Goal: Task Accomplishment & Management: Use online tool/utility

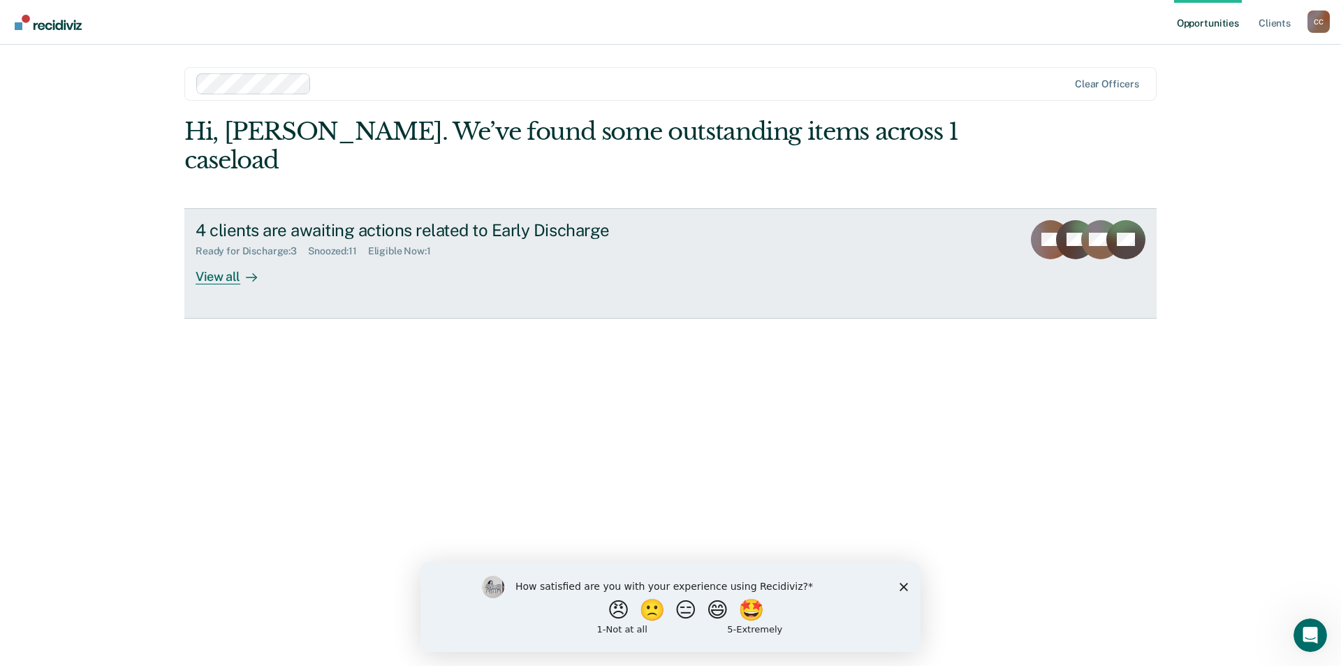
click at [245, 273] on div at bounding box center [248, 276] width 17 height 16
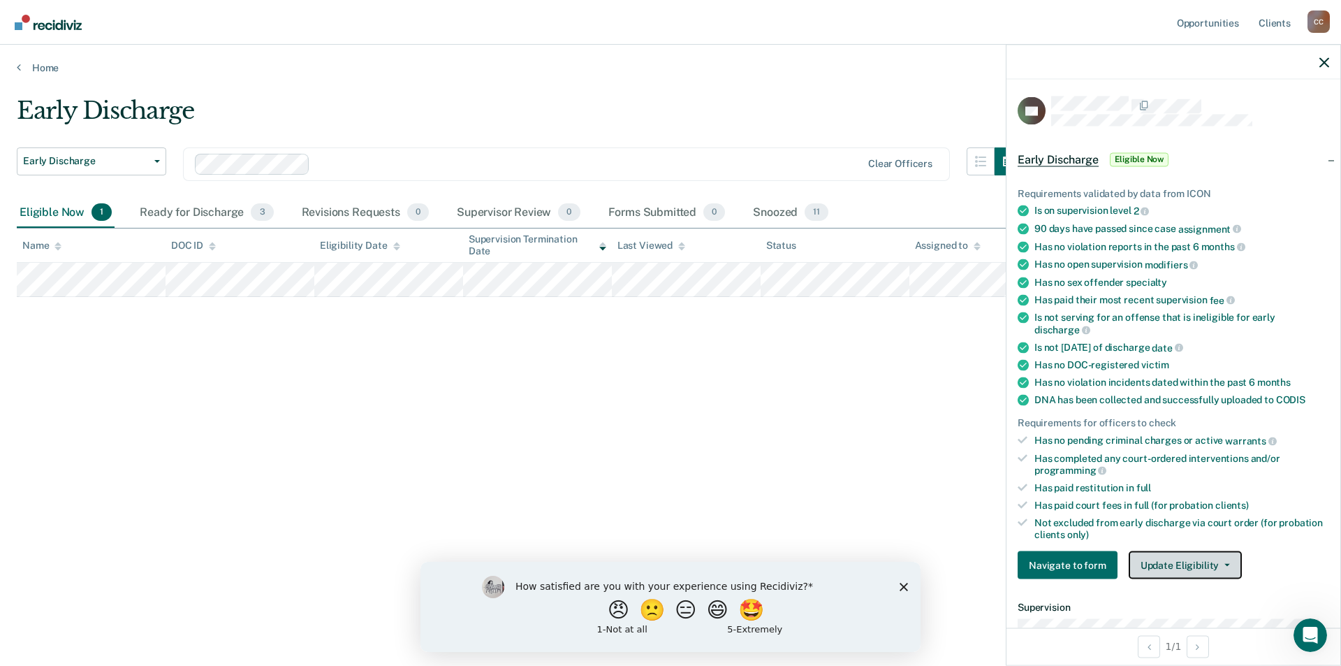
click at [1224, 560] on button "Update Eligibility" at bounding box center [1185, 565] width 113 height 28
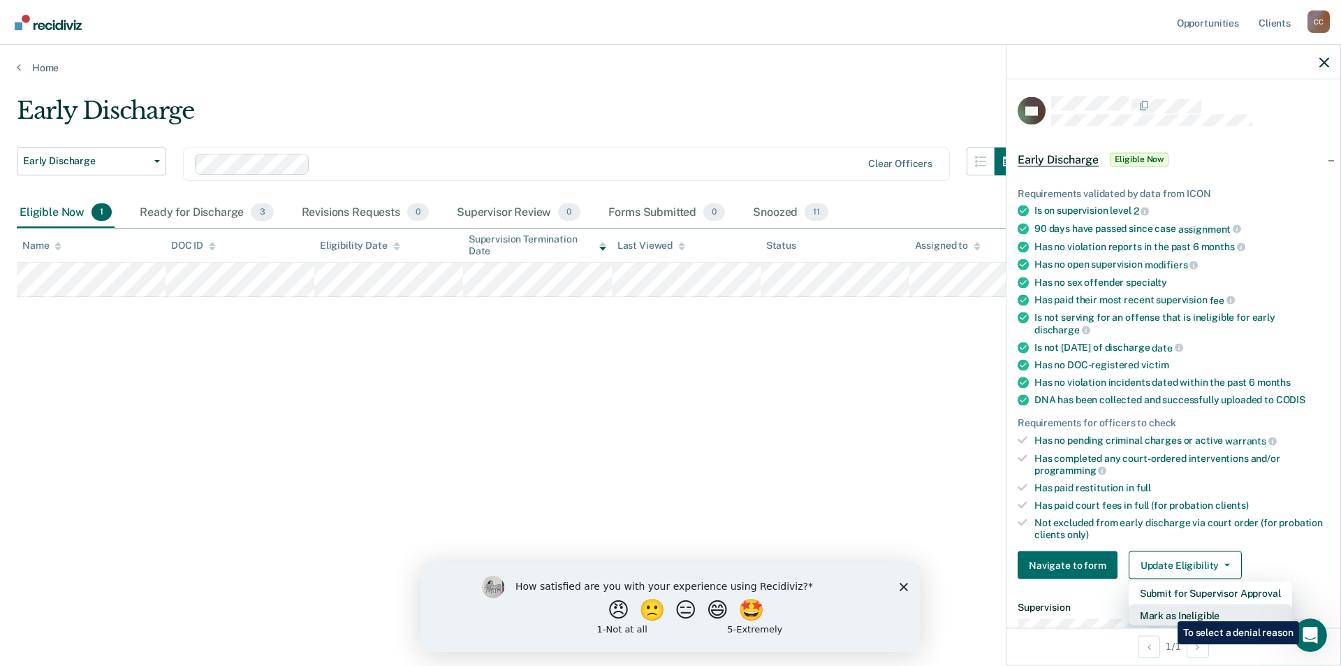
click at [1168, 611] on button "Mark as Ineligible" at bounding box center [1210, 615] width 163 height 22
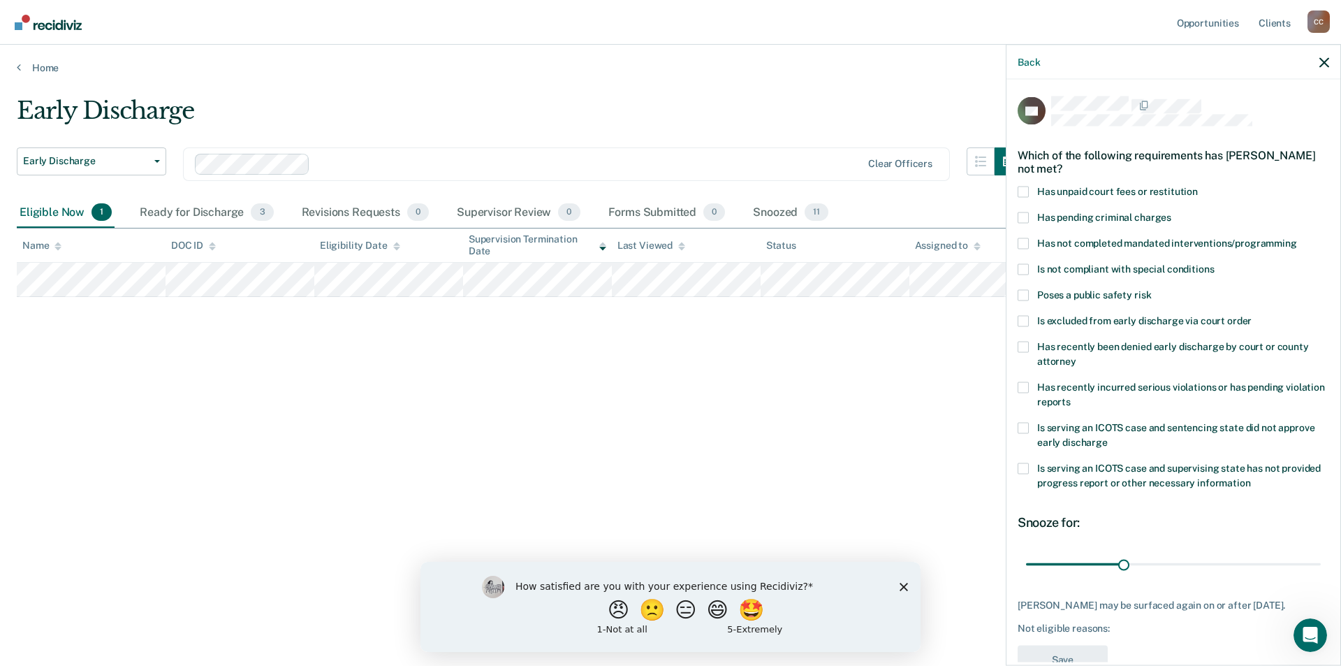
click at [1026, 317] on span at bounding box center [1023, 320] width 11 height 11
click at [1252, 315] on input "Is excluded from early discharge via court order" at bounding box center [1252, 315] width 0 height 0
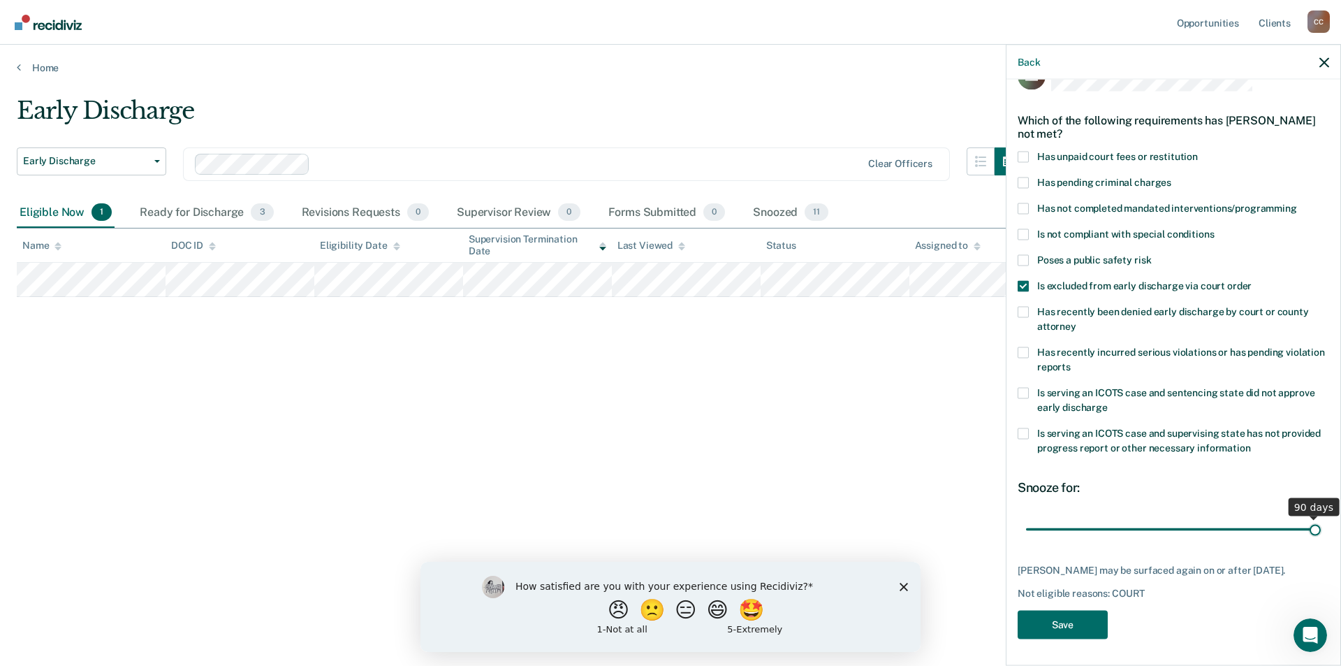
drag, startPoint x: 1120, startPoint y: 525, endPoint x: 1341, endPoint y: 529, distance: 220.8
type input "90"
click at [1321, 529] on input "range" at bounding box center [1173, 529] width 295 height 24
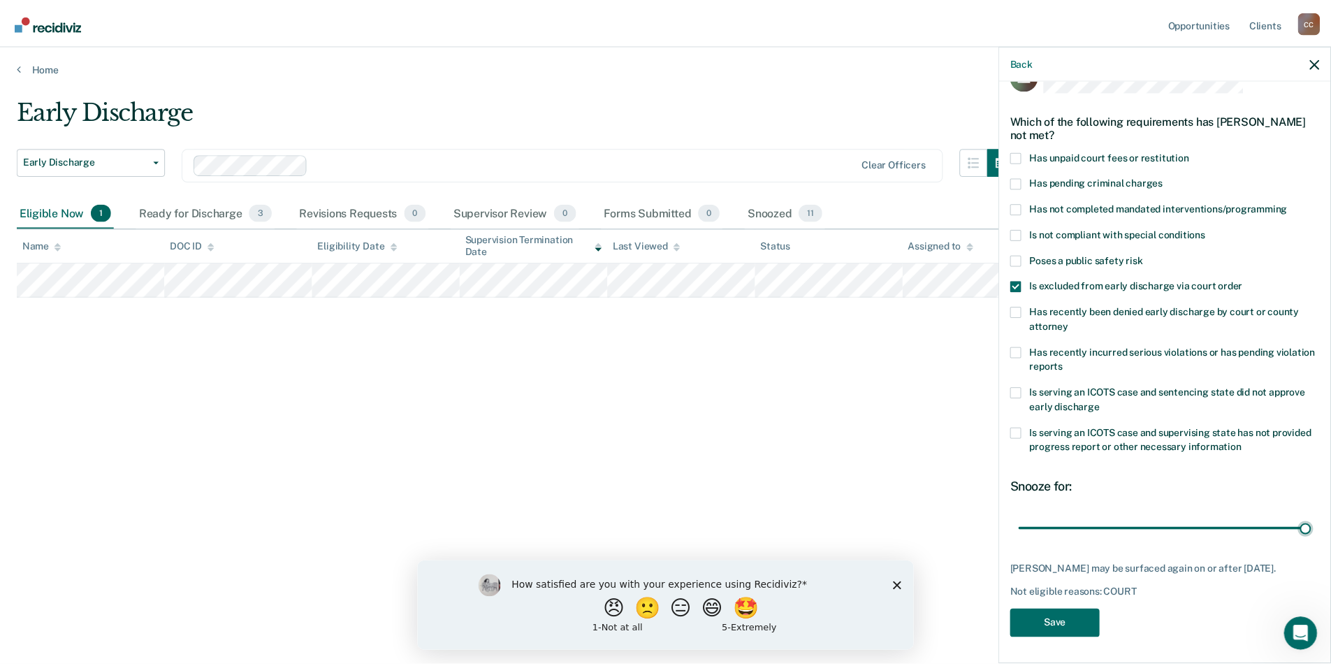
scroll to position [47, 0]
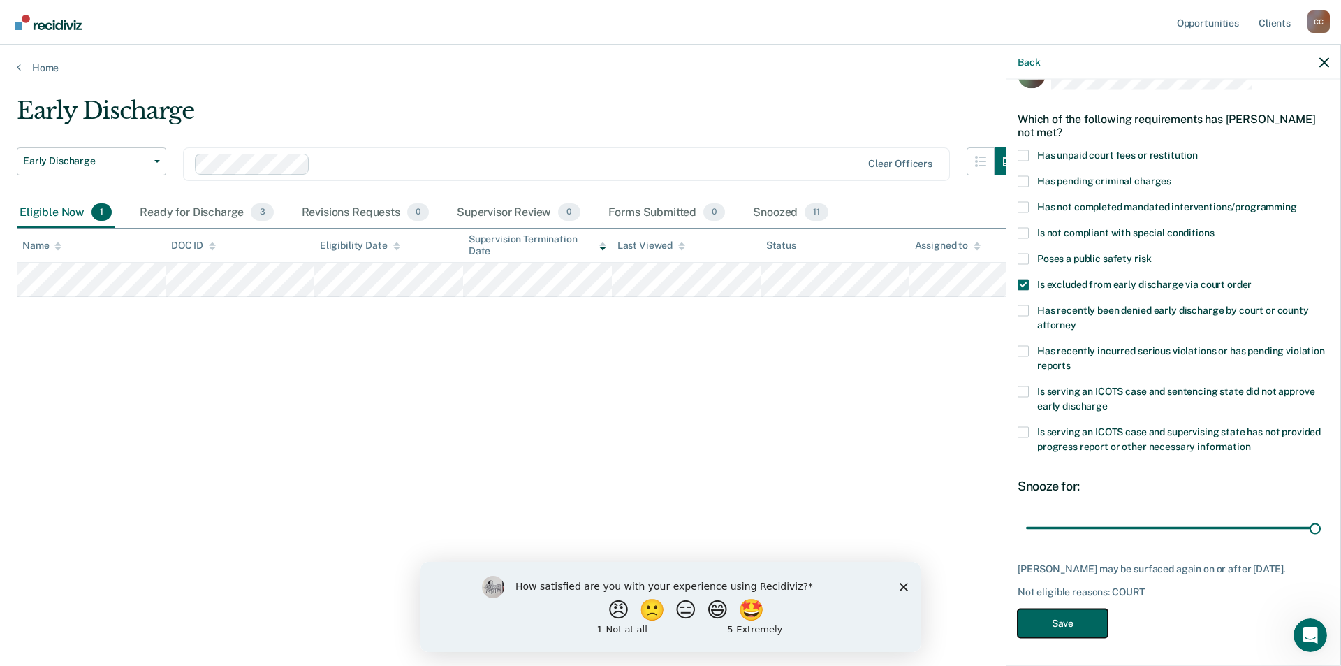
click at [1063, 621] on button "Save" at bounding box center [1063, 623] width 90 height 29
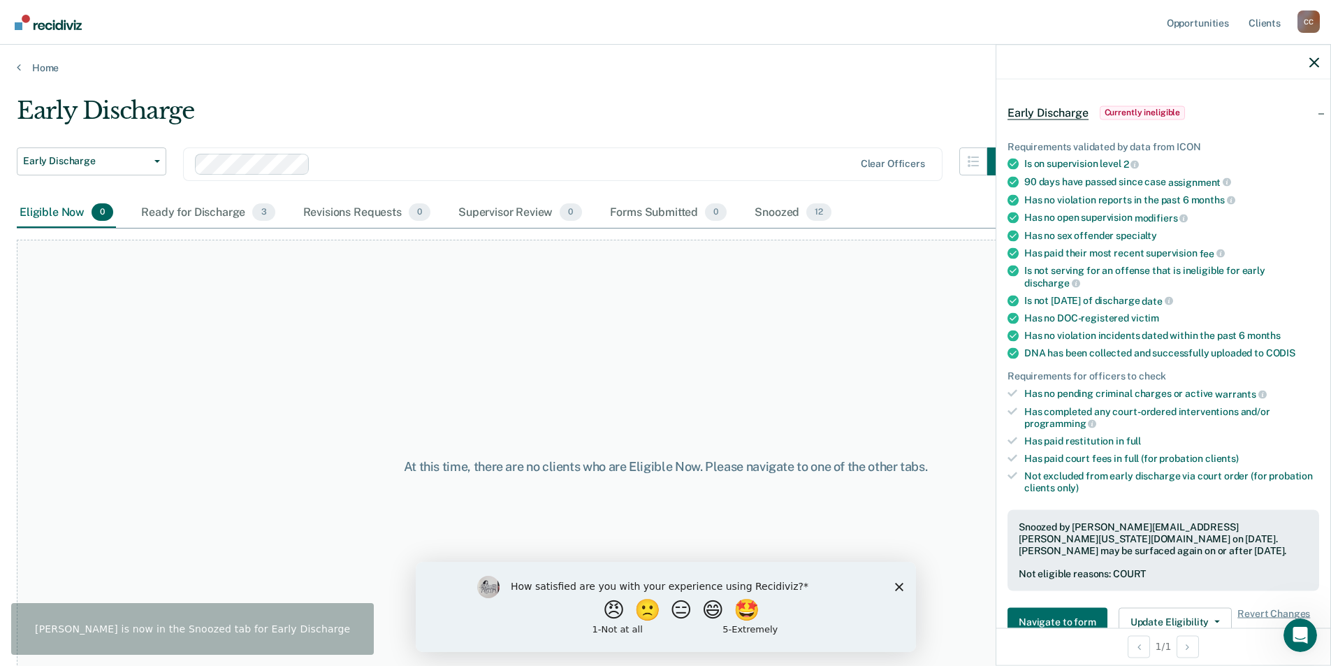
scroll to position [27, 0]
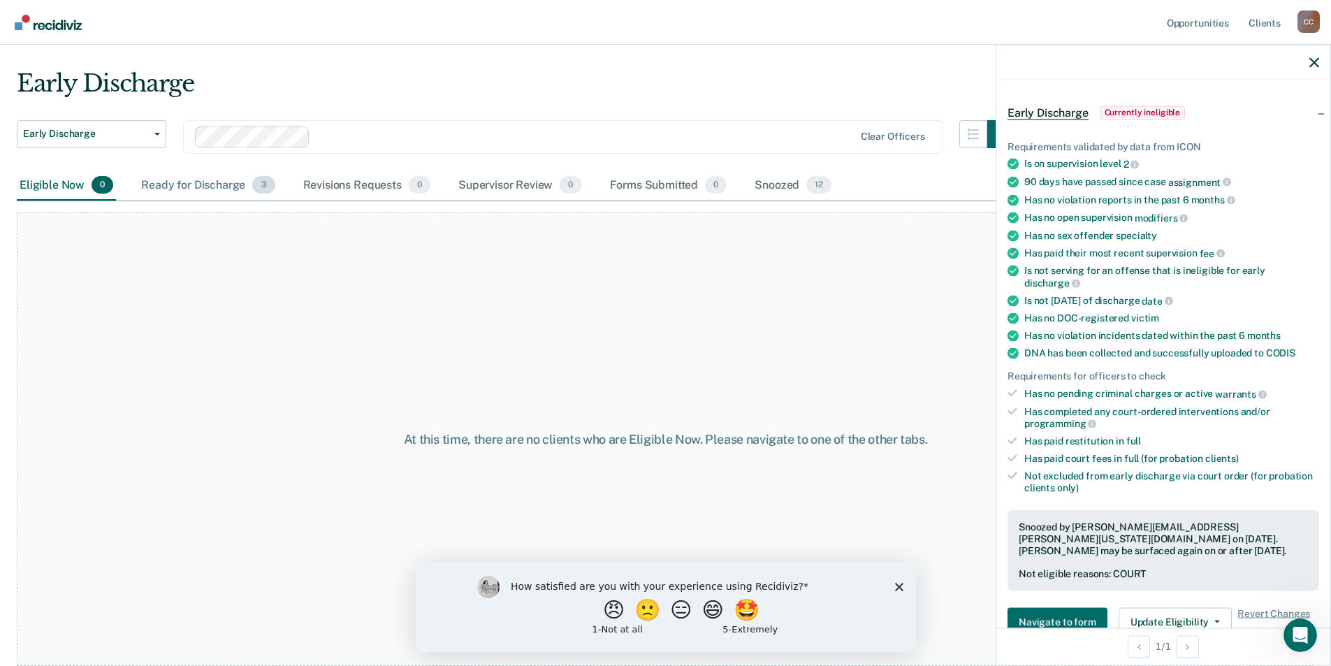
click at [211, 182] on div "Ready for Discharge 3" at bounding box center [207, 185] width 139 height 31
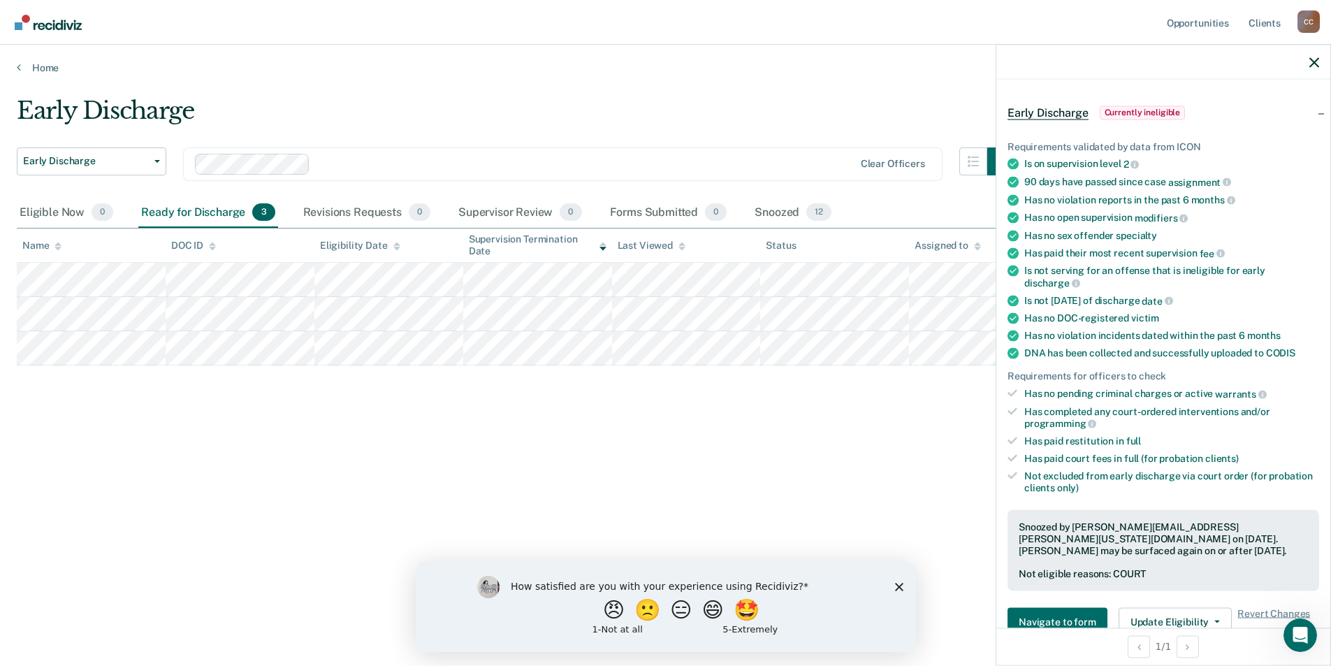
scroll to position [0, 0]
click at [55, 211] on div "Eligible Now 0" at bounding box center [66, 213] width 99 height 31
